Goal: Find specific page/section: Find specific page/section

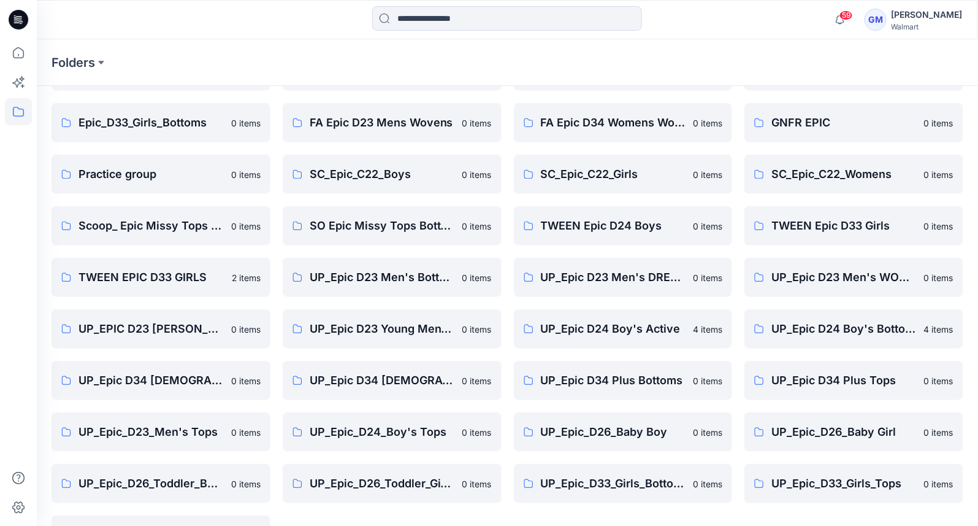
scroll to position [280, 0]
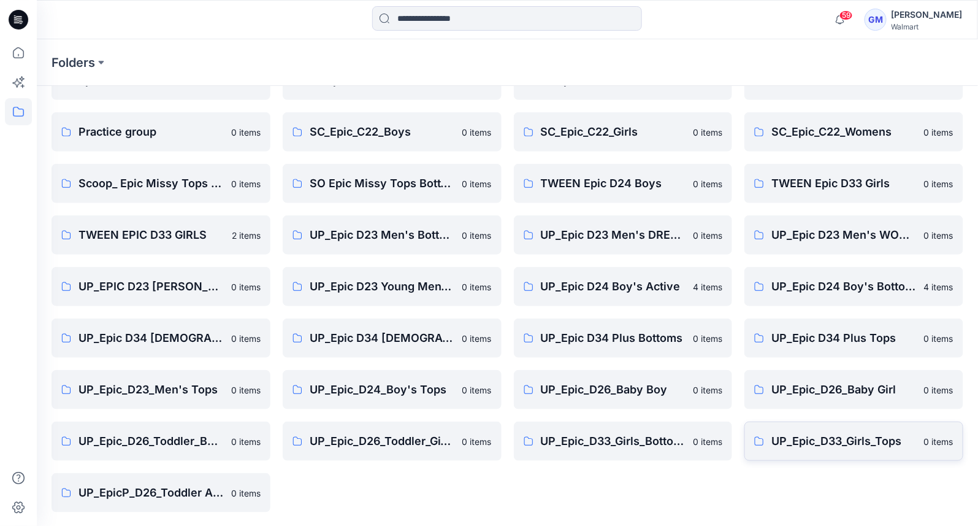
click at [826, 440] on p "UP_Epic_D33_Girls_Tops" at bounding box center [844, 440] width 145 height 17
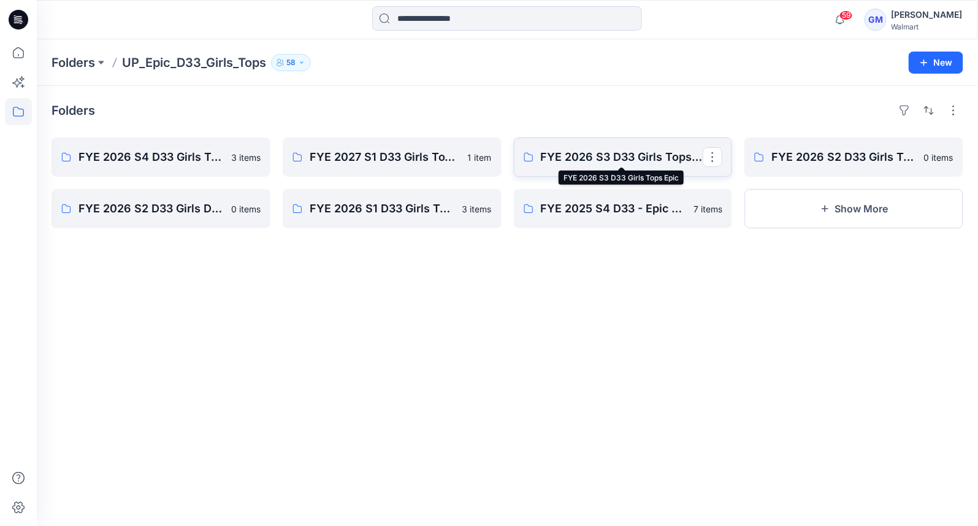
click at [548, 156] on p "FYE 2026 S3 D33 Girls Tops Epic" at bounding box center [622, 156] width 163 height 17
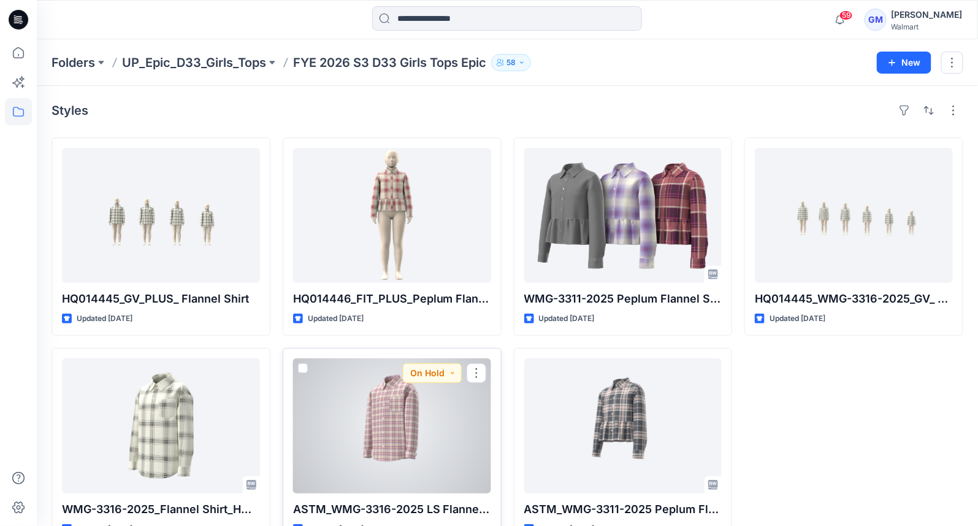
scroll to position [34, 0]
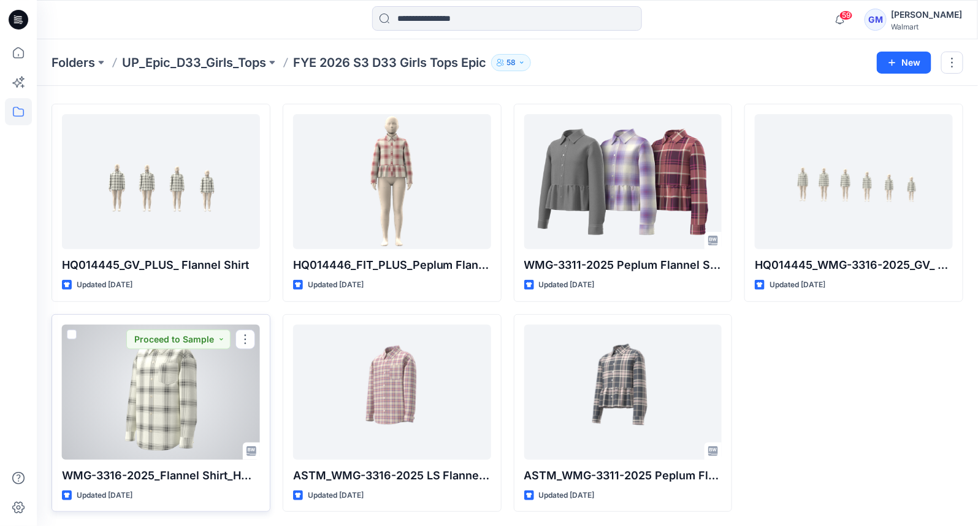
click at [149, 378] on div at bounding box center [161, 391] width 198 height 135
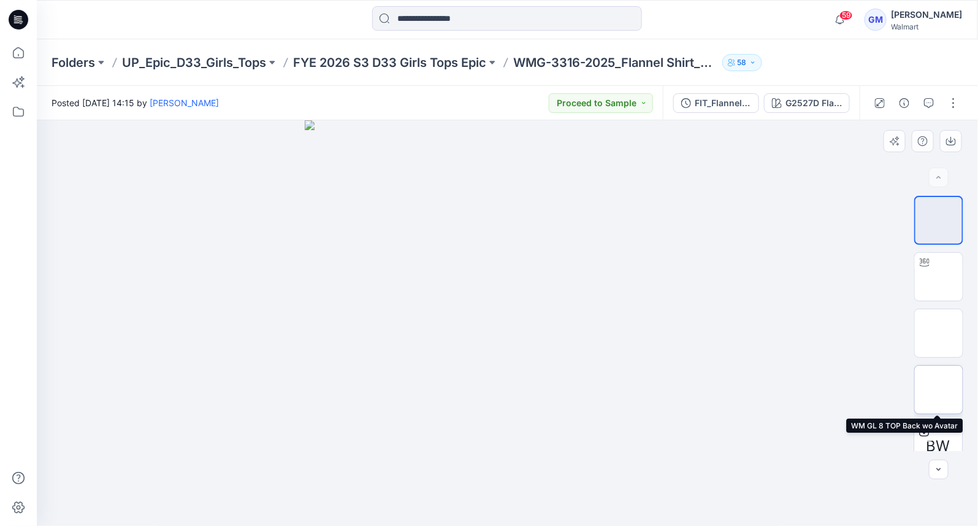
click at [939, 389] on img at bounding box center [939, 389] width 0 height 0
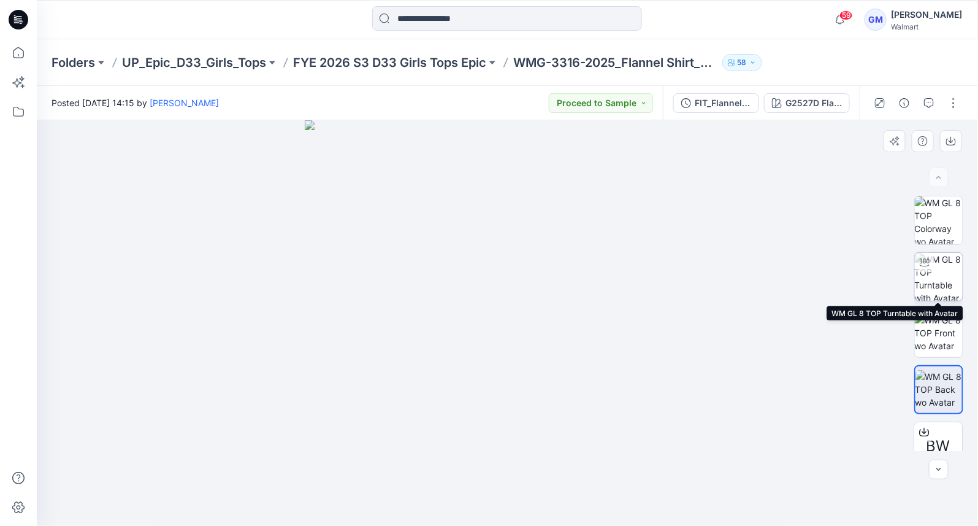
click at [933, 277] on img at bounding box center [939, 277] width 48 height 48
